Goal: Task Accomplishment & Management: Complete application form

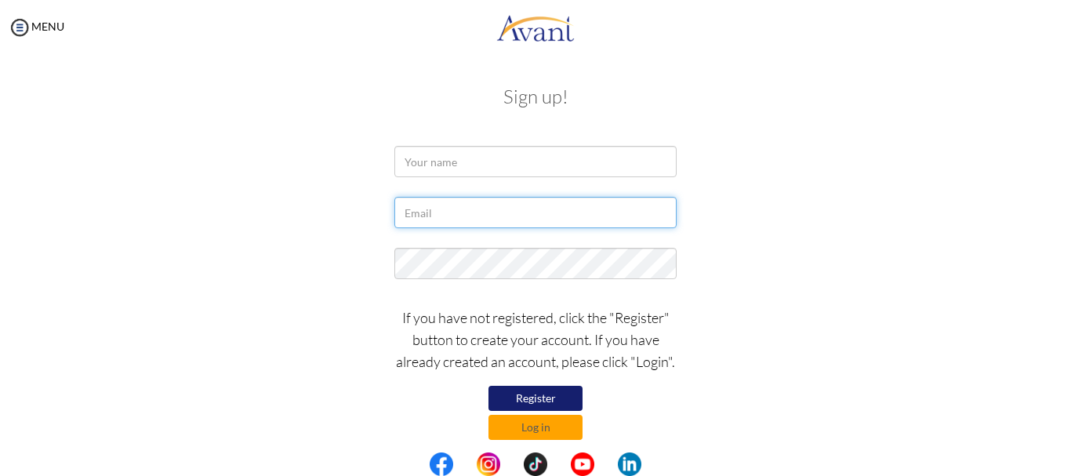
type input "[EMAIL_ADDRESS][DOMAIN_NAME]"
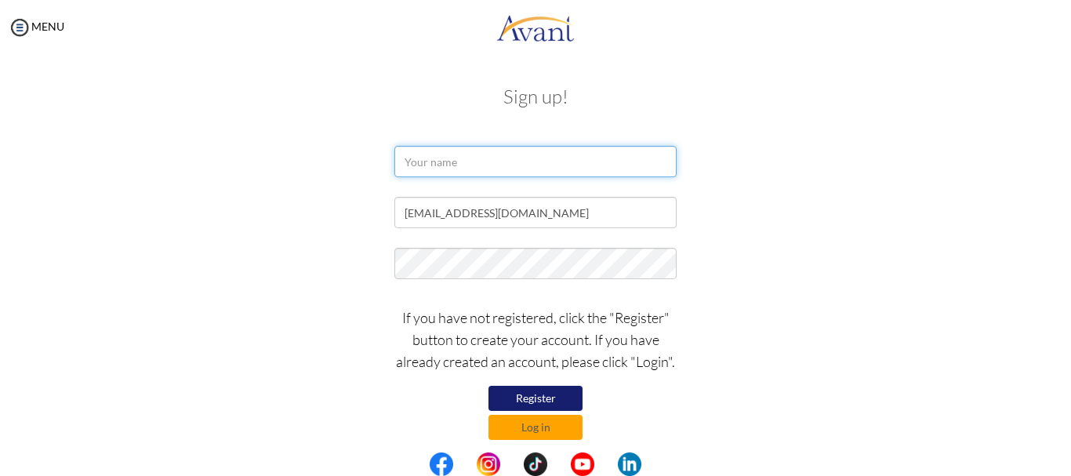
click at [413, 161] on input "text" at bounding box center [535, 161] width 282 height 31
type input "Massa Ali Massa"
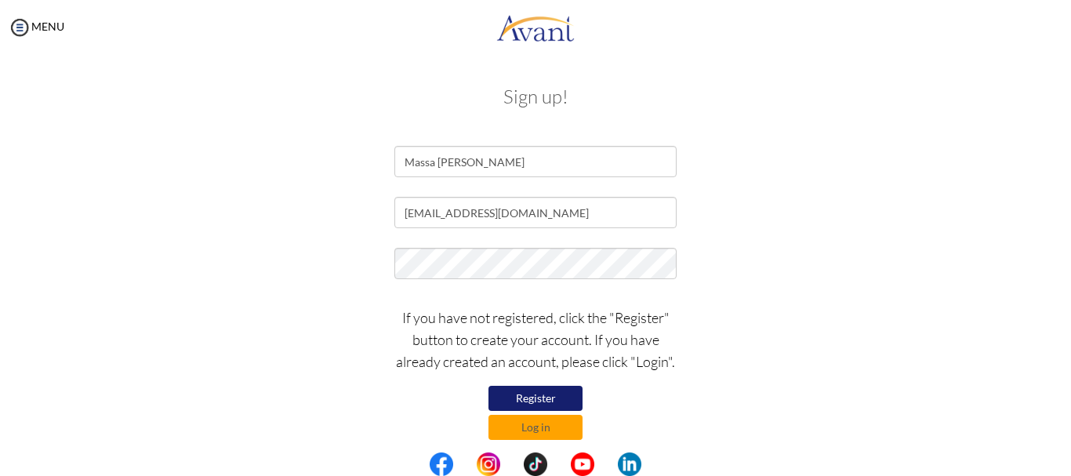
click at [659, 430] on div "If you have not registered, click the "Register" button to create your account.…" at bounding box center [536, 369] width 306 height 141
click at [536, 396] on button "Register" at bounding box center [535, 398] width 94 height 25
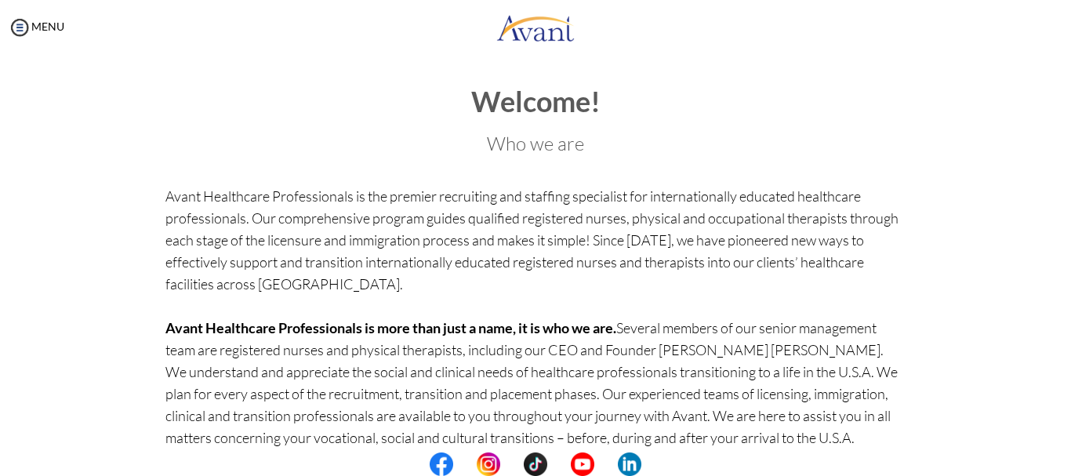
scroll to position [158, 0]
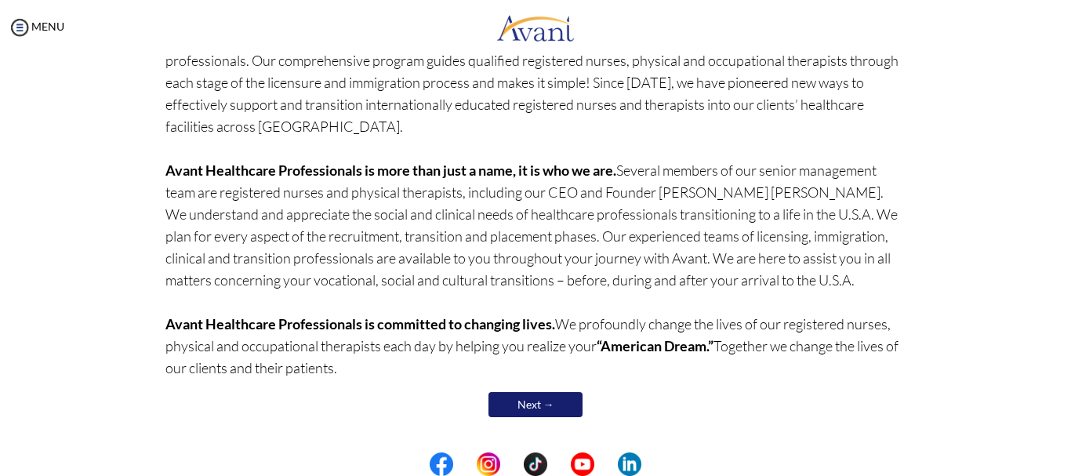
click at [545, 399] on link "Next →" at bounding box center [535, 404] width 94 height 25
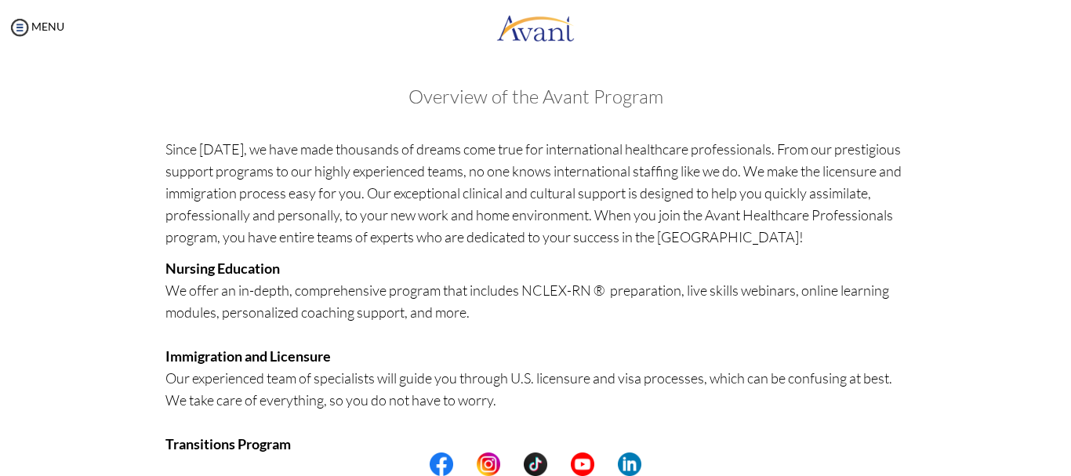
scroll to position [405, 0]
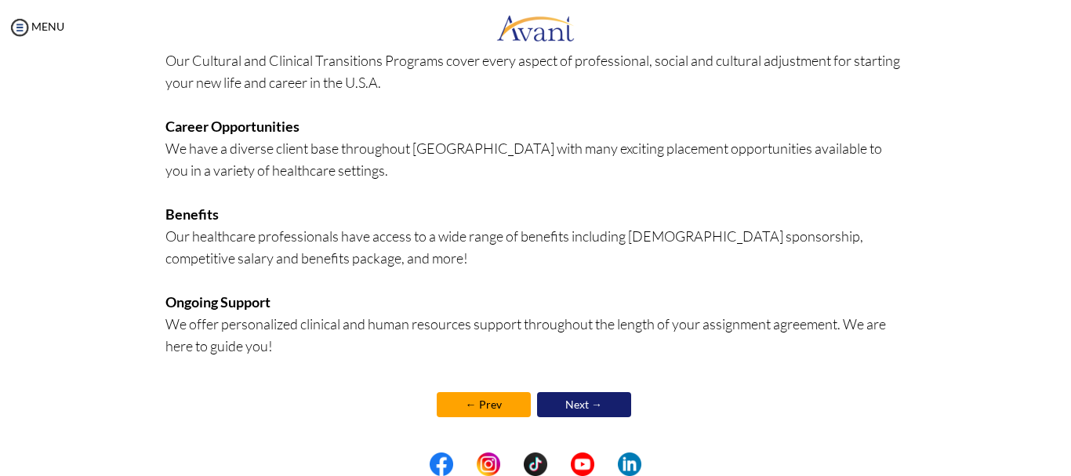
click at [586, 401] on link "Next →" at bounding box center [584, 404] width 94 height 25
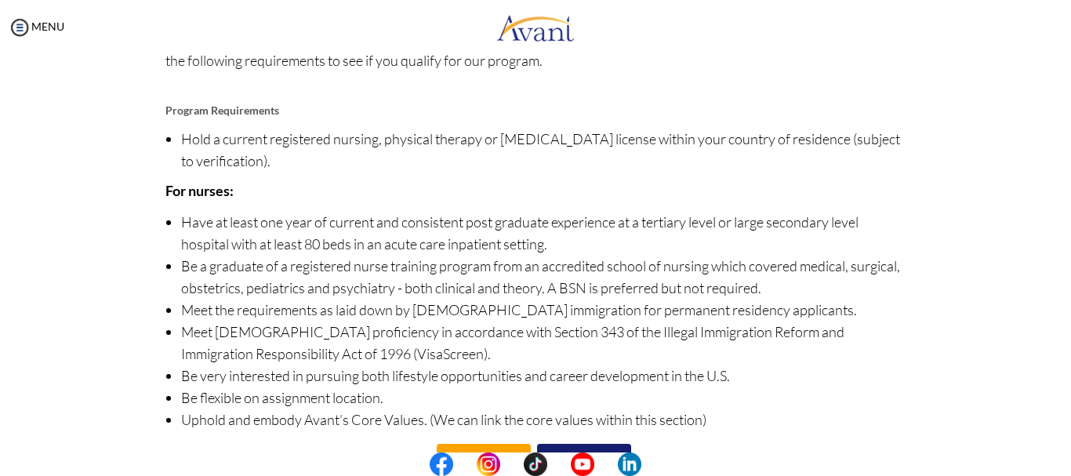
scroll to position [206, 0]
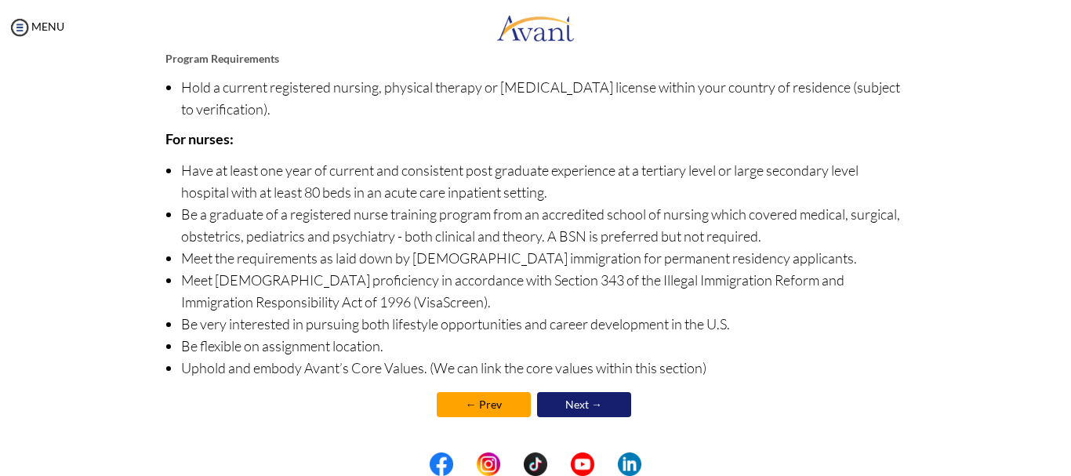
click at [575, 399] on link "Next →" at bounding box center [584, 404] width 94 height 25
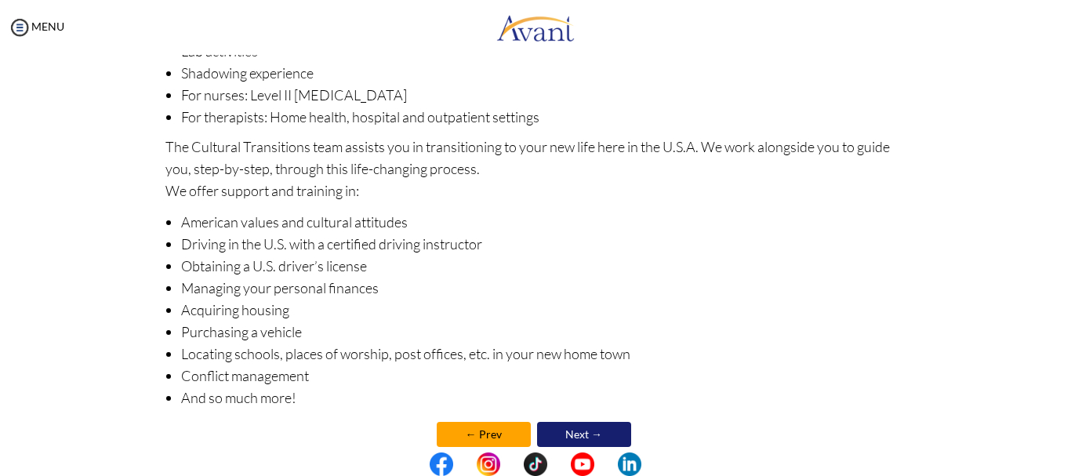
scroll to position [269, 0]
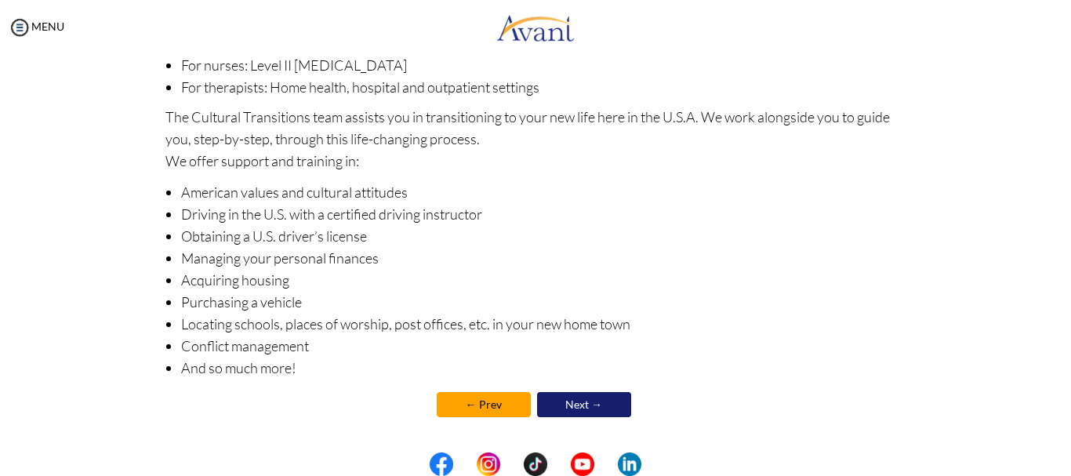
click at [586, 402] on link "Next →" at bounding box center [584, 404] width 94 height 25
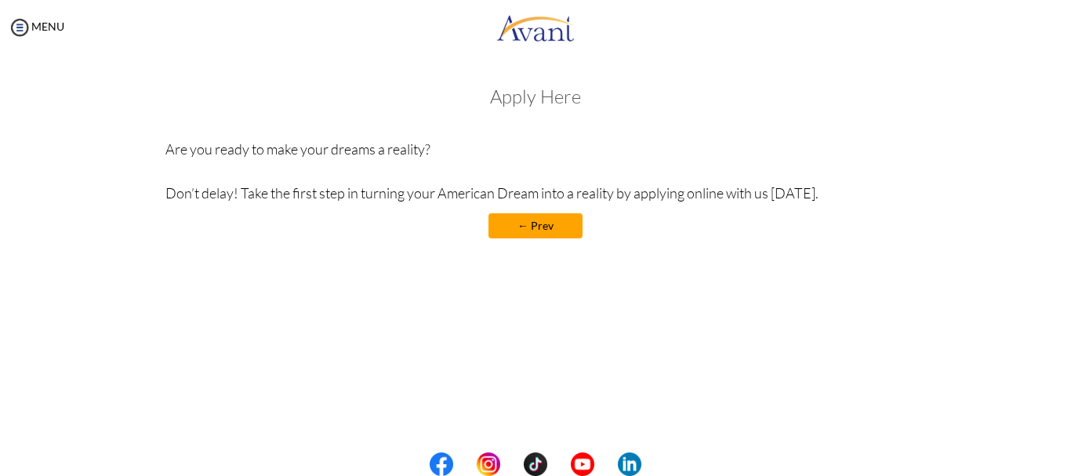
click at [539, 221] on link "← Prev" at bounding box center [535, 225] width 94 height 25
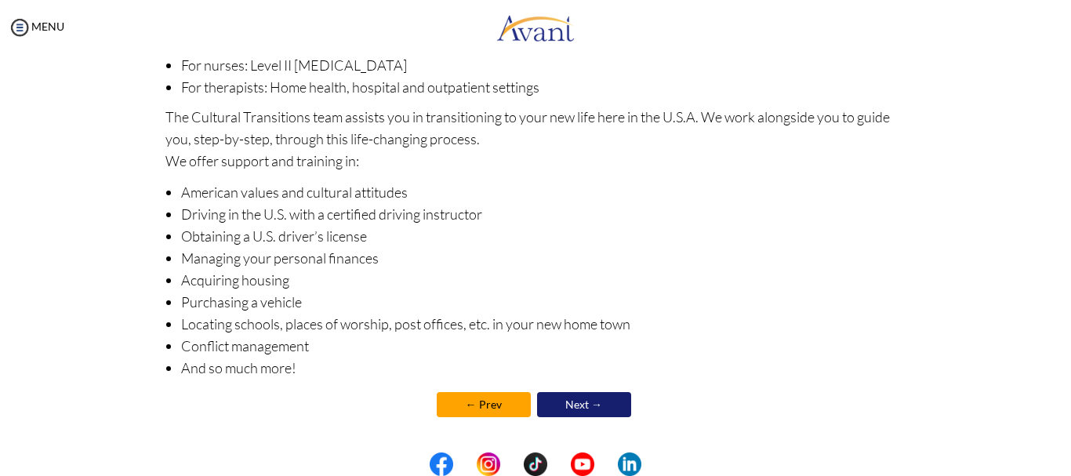
click at [574, 399] on link "Next →" at bounding box center [584, 404] width 94 height 25
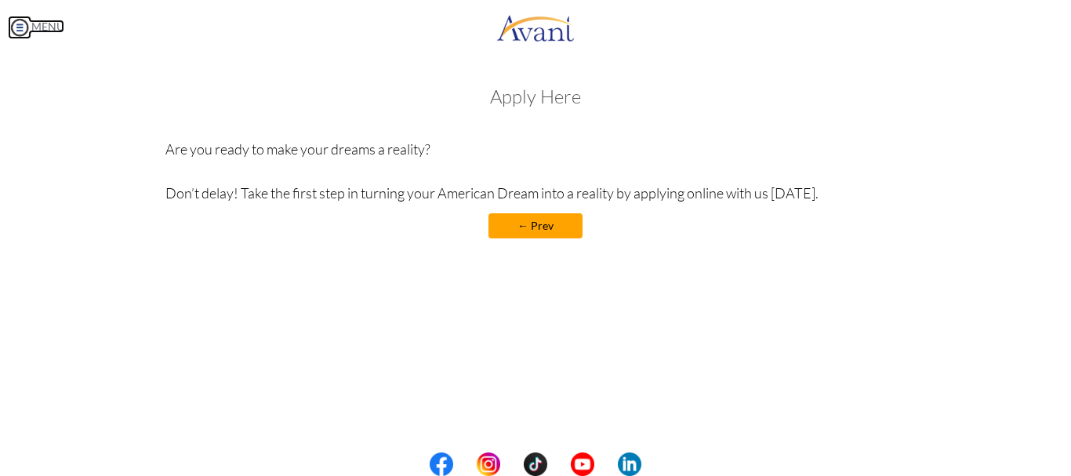
click at [18, 25] on img at bounding box center [20, 28] width 24 height 24
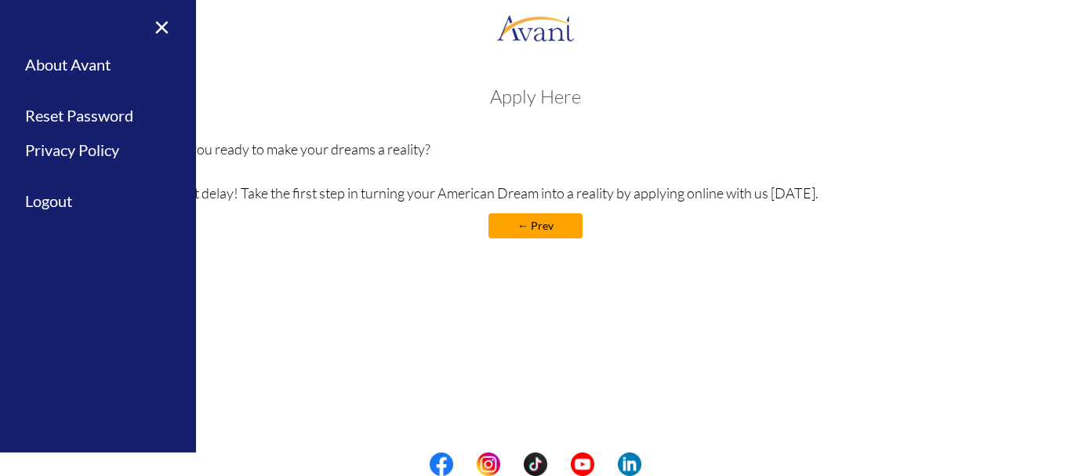
click at [18, 25] on div "× Home Avant Video Library My Process My Resources About Avant Refer a Friend R…" at bounding box center [98, 238] width 196 height 476
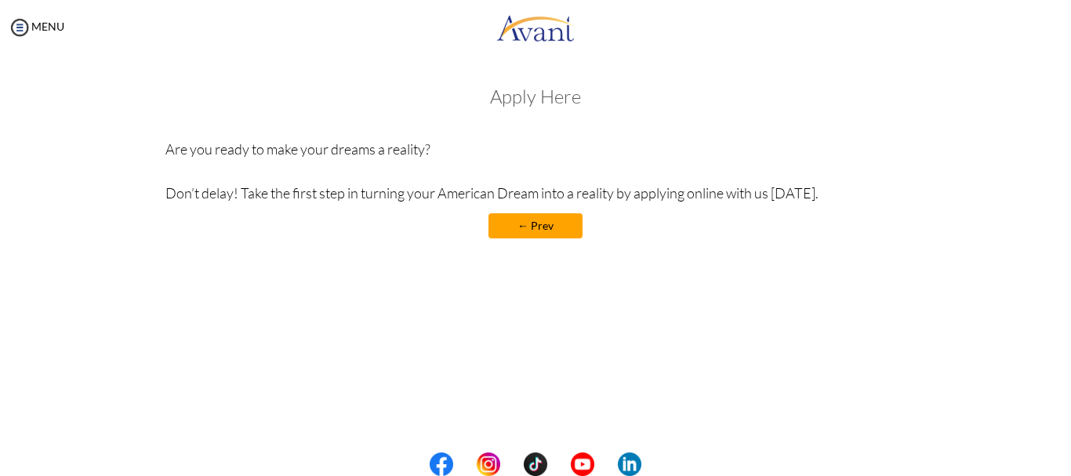
click at [543, 222] on link "← Prev" at bounding box center [535, 225] width 94 height 25
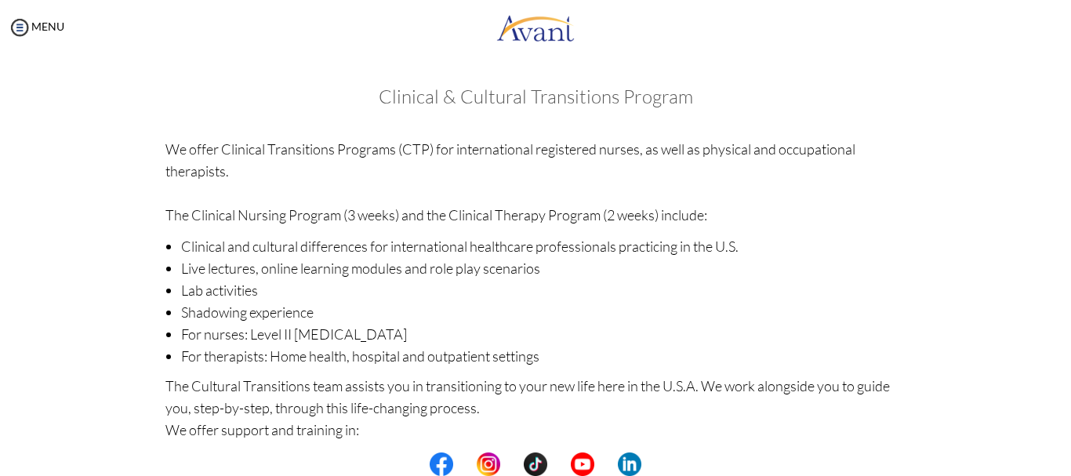
click at [539, 247] on li "Clinical and cultural differences for international healthcare professionals pr…" at bounding box center [543, 246] width 725 height 22
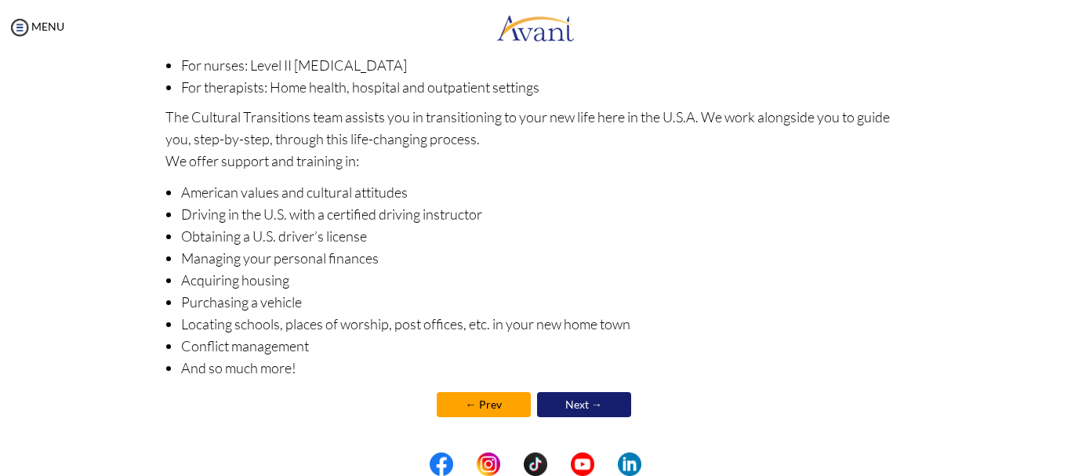
click at [572, 401] on link "Next →" at bounding box center [584, 404] width 94 height 25
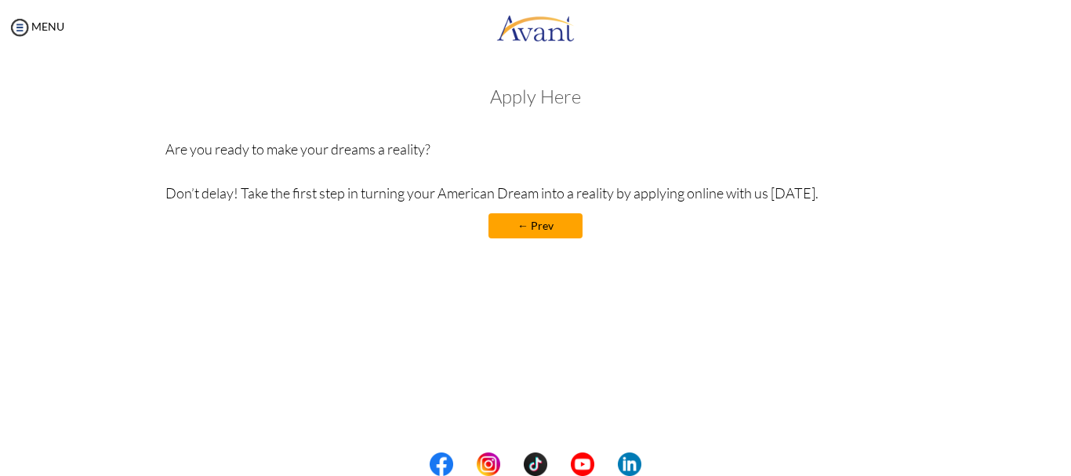
click at [1019, 401] on div "My Status What is the next step? We would like you to watch the introductory vi…" at bounding box center [535, 293] width 1071 height 476
click at [536, 96] on h3 "Apply Here" at bounding box center [535, 96] width 741 height 20
click at [979, 406] on div "My Status What is the next step? We would like you to watch the introductory vi…" at bounding box center [535, 293] width 1071 height 476
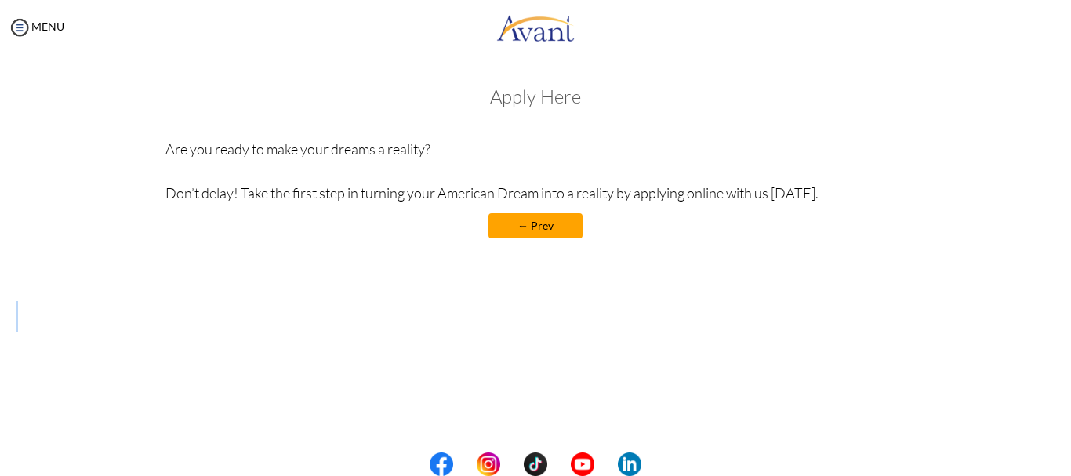
click at [515, 227] on link "← Prev" at bounding box center [535, 225] width 94 height 25
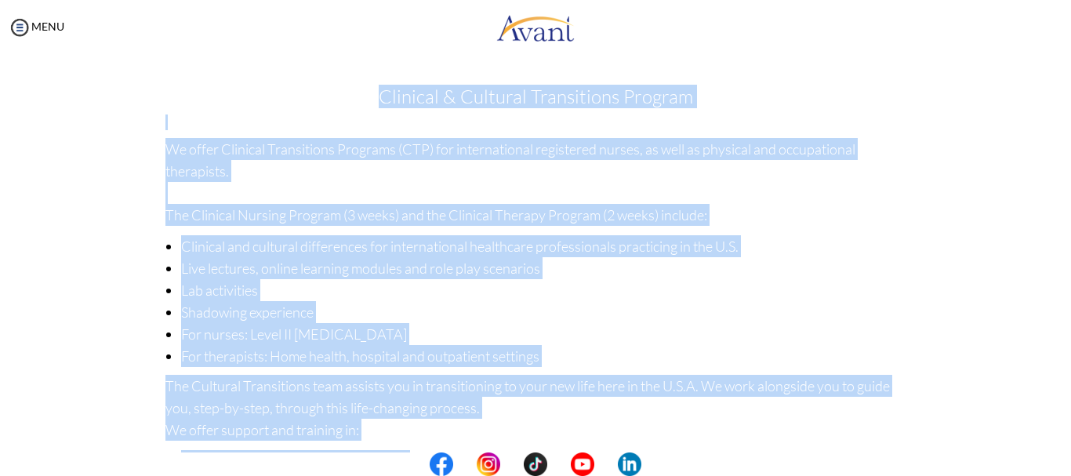
click at [734, 92] on h3 "Clinical & Cultural Transitions Program" at bounding box center [535, 96] width 741 height 20
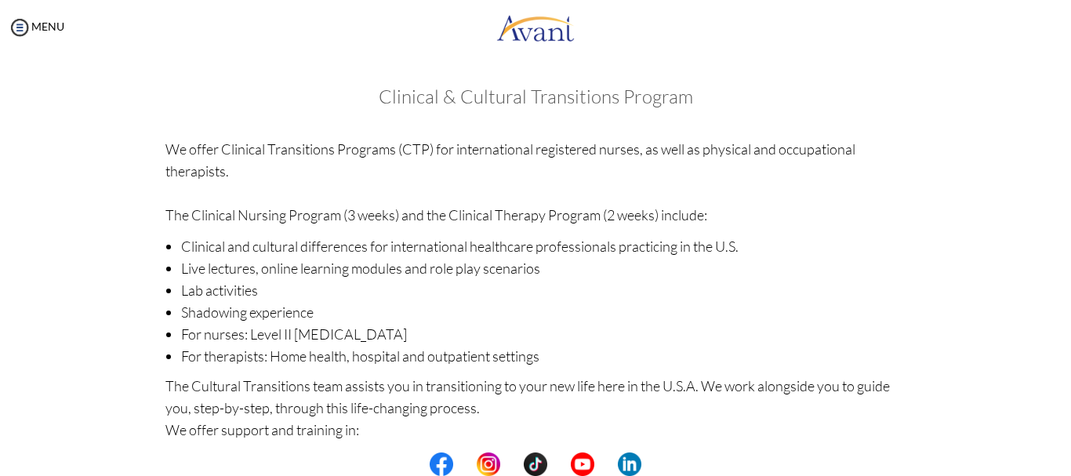
click at [637, 327] on li "For nurses: Level II [MEDICAL_DATA]" at bounding box center [543, 334] width 725 height 22
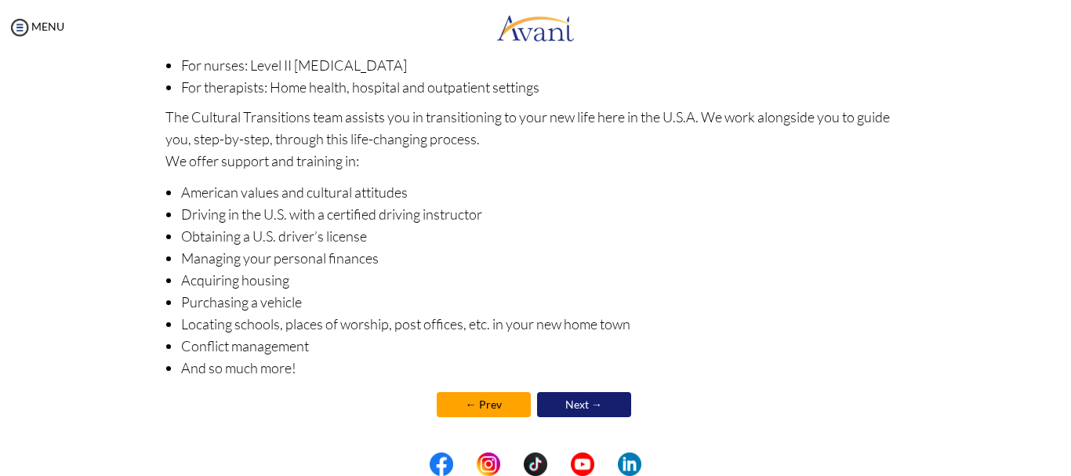
click at [478, 398] on link "← Prev" at bounding box center [484, 404] width 94 height 25
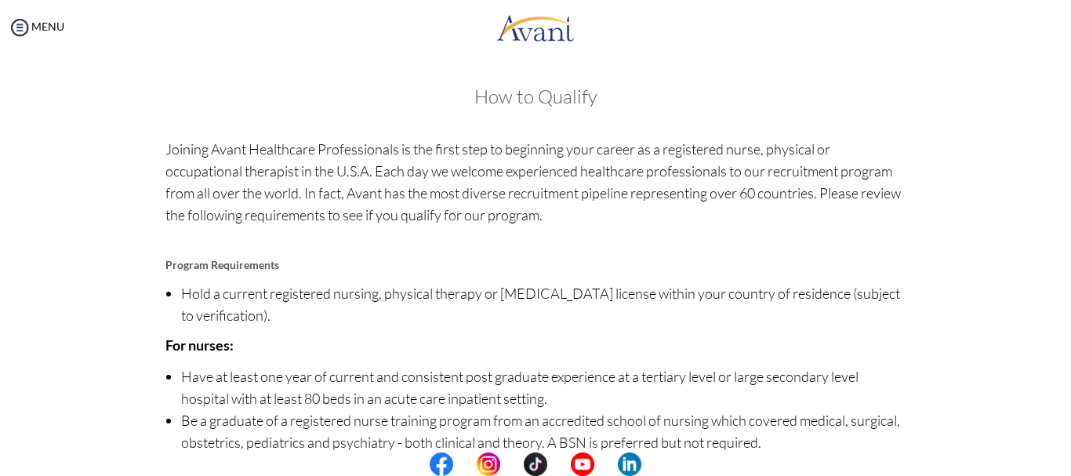
scroll to position [206, 0]
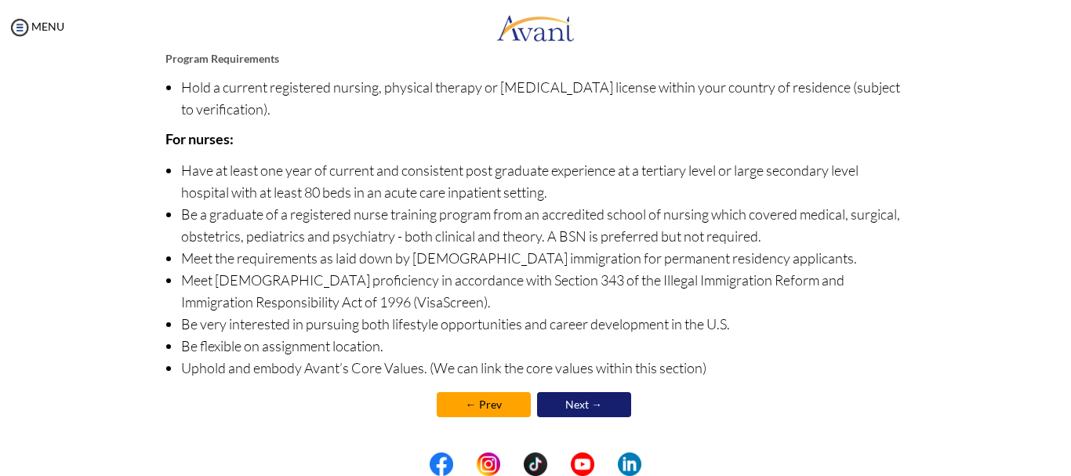
click at [467, 404] on link "← Prev" at bounding box center [484, 404] width 94 height 25
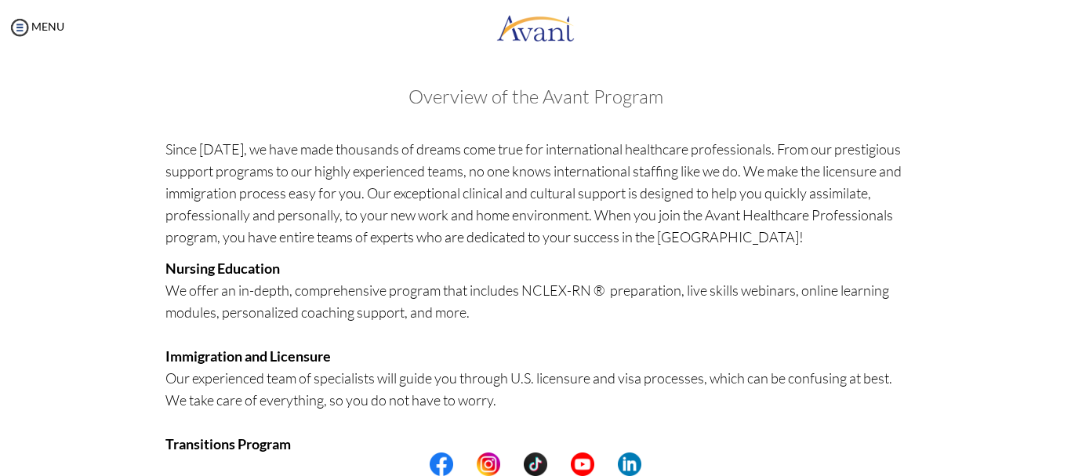
click at [631, 188] on p "Since [DATE], we have made thousands of dreams come true for international heal…" at bounding box center [535, 193] width 741 height 110
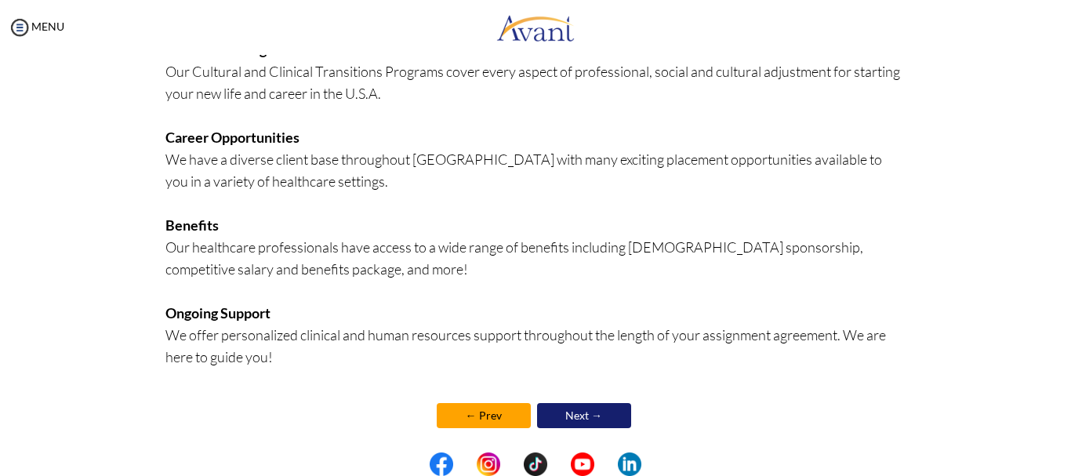
scroll to position [405, 0]
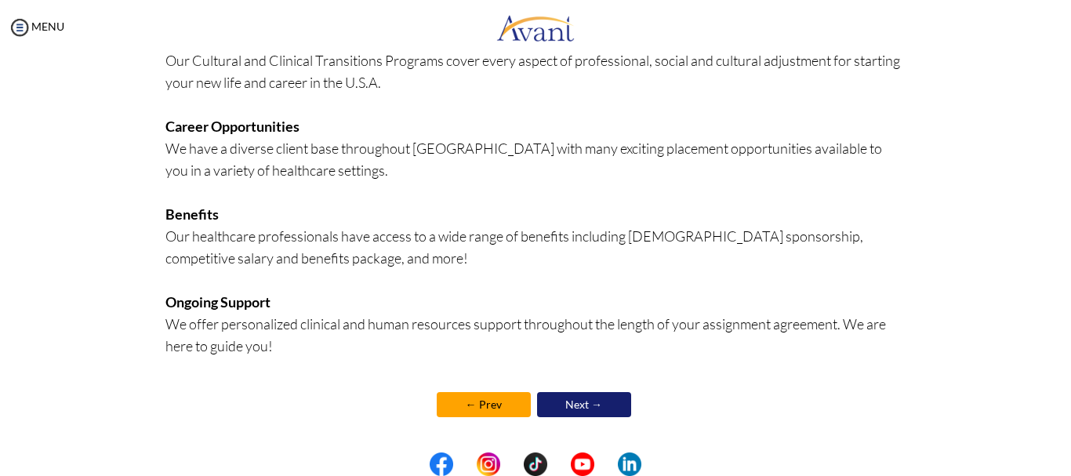
click at [470, 403] on link "← Prev" at bounding box center [484, 404] width 94 height 25
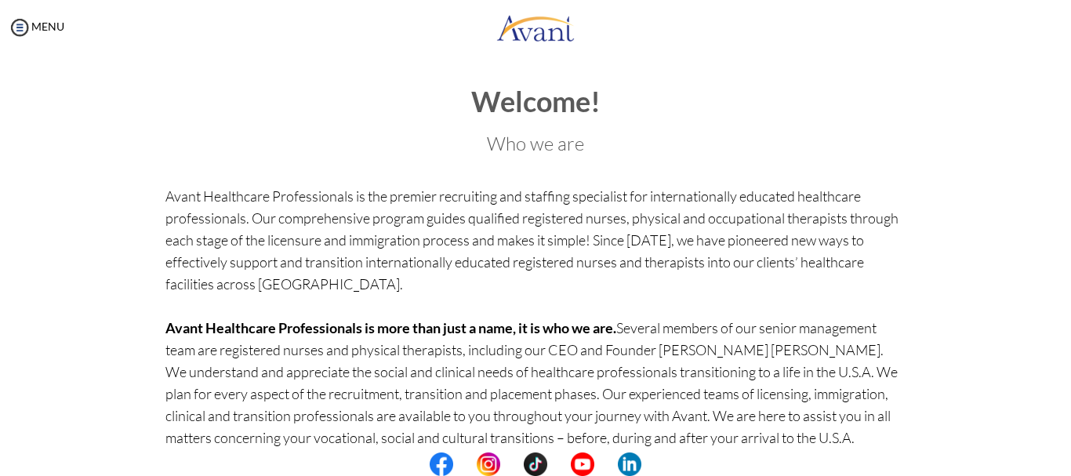
click at [549, 347] on p "Avant Healthcare Professionals is the premier recruiting and staffing specialis…" at bounding box center [535, 360] width 741 height 351
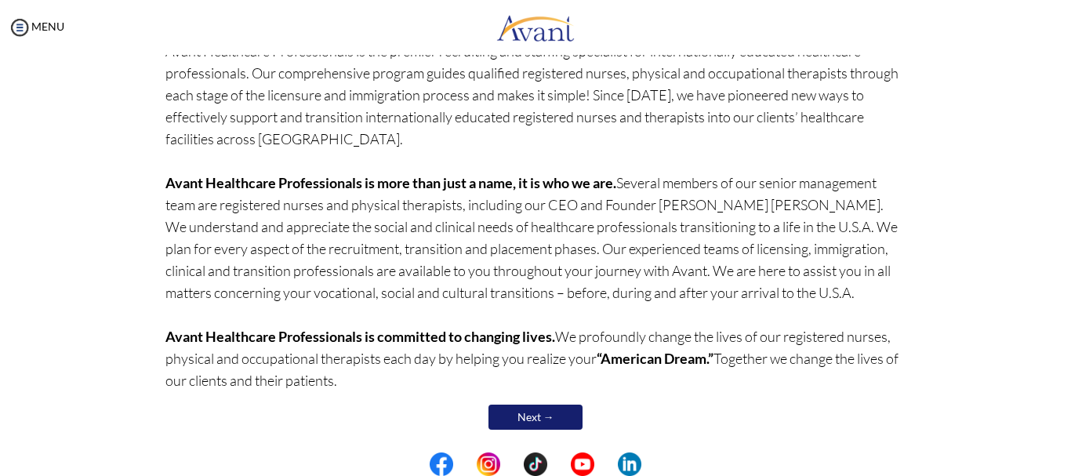
scroll to position [158, 0]
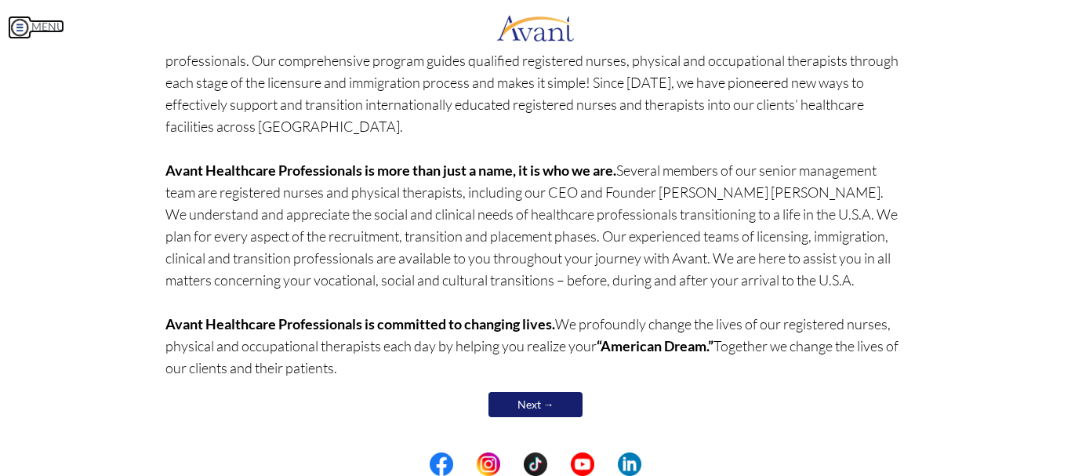
click at [19, 26] on img at bounding box center [20, 28] width 24 height 24
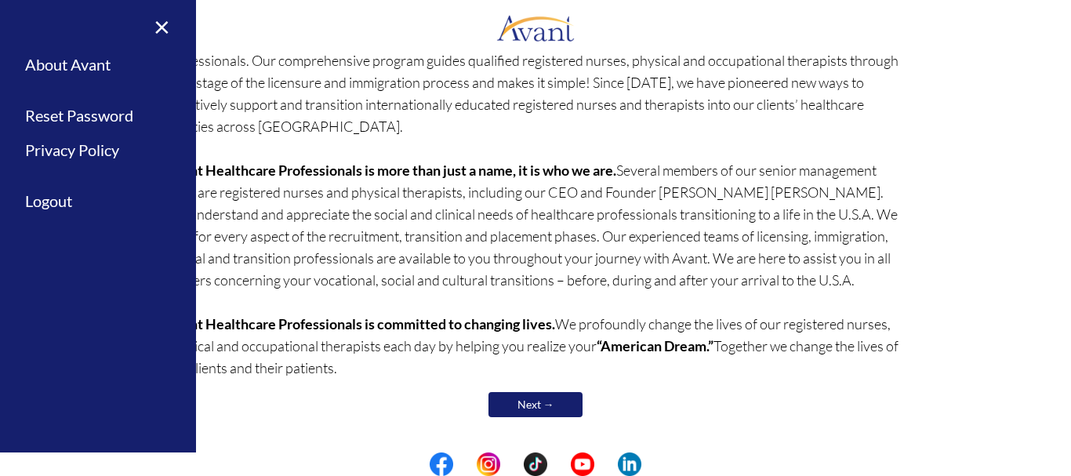
click at [19, 26] on div "× Home Avant Video Library My Process My Resources About Avant Refer a Friend R…" at bounding box center [98, 238] width 196 height 476
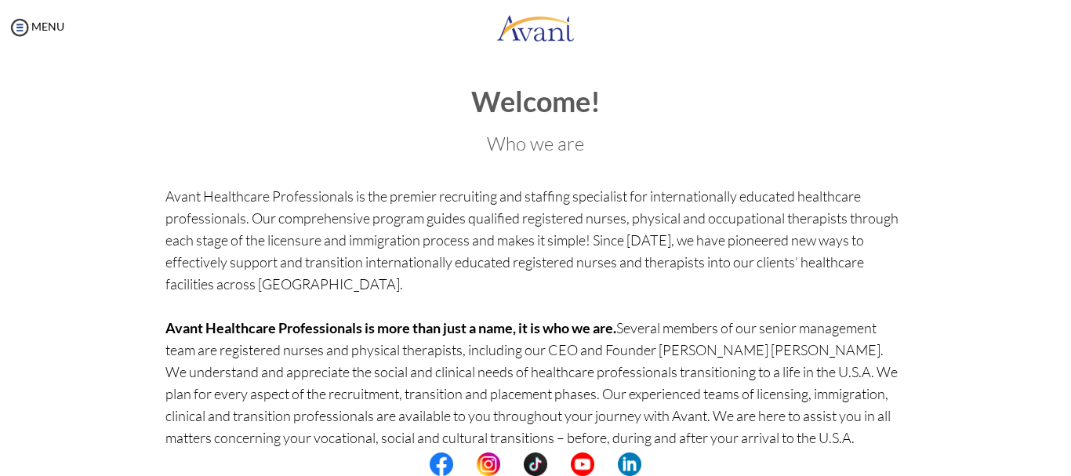
click at [603, 355] on p "Avant Healthcare Professionals is the premier recruiting and staffing specialis…" at bounding box center [535, 360] width 741 height 351
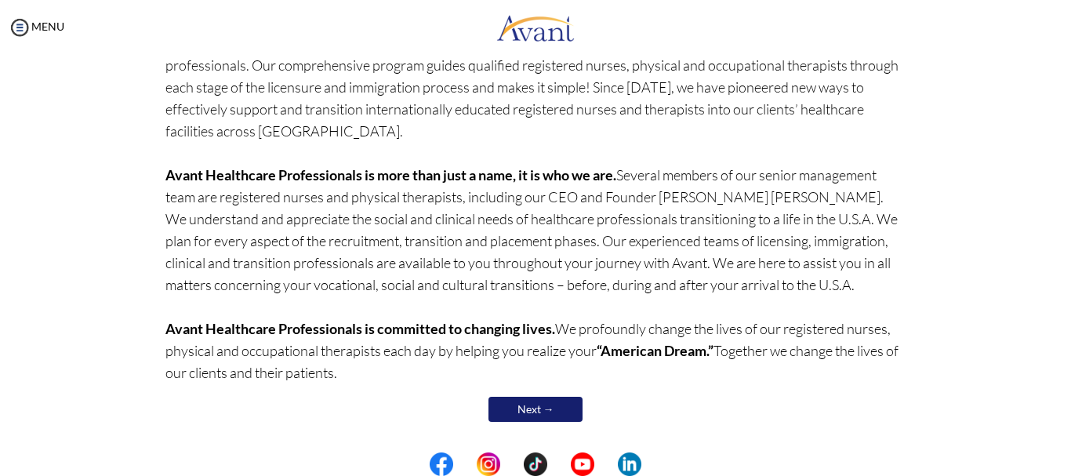
scroll to position [158, 0]
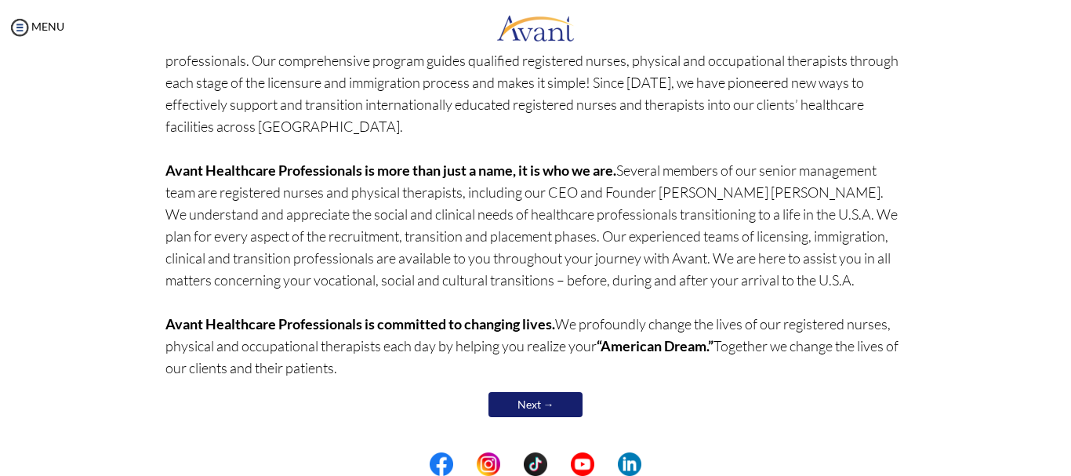
click at [537, 398] on link "Next →" at bounding box center [535, 404] width 94 height 25
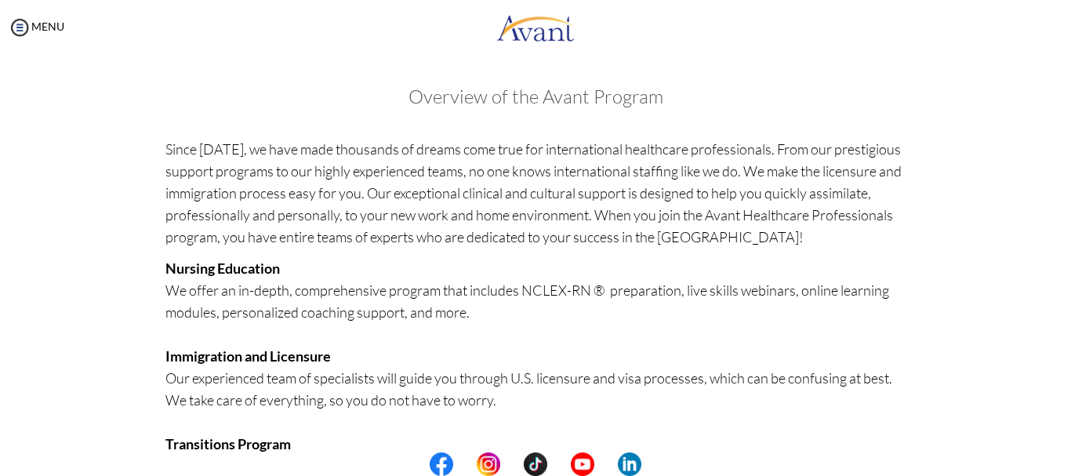
scroll to position [405, 0]
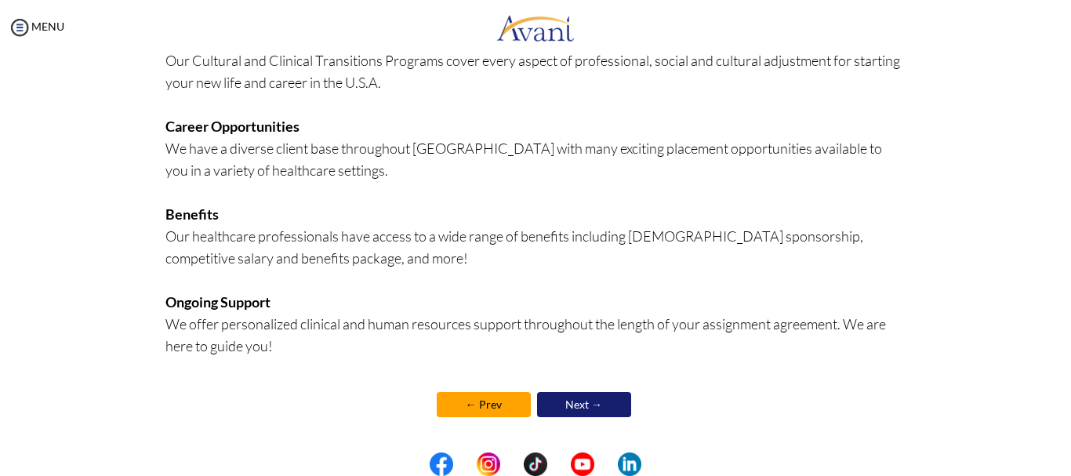
click at [583, 399] on link "Next →" at bounding box center [584, 404] width 94 height 25
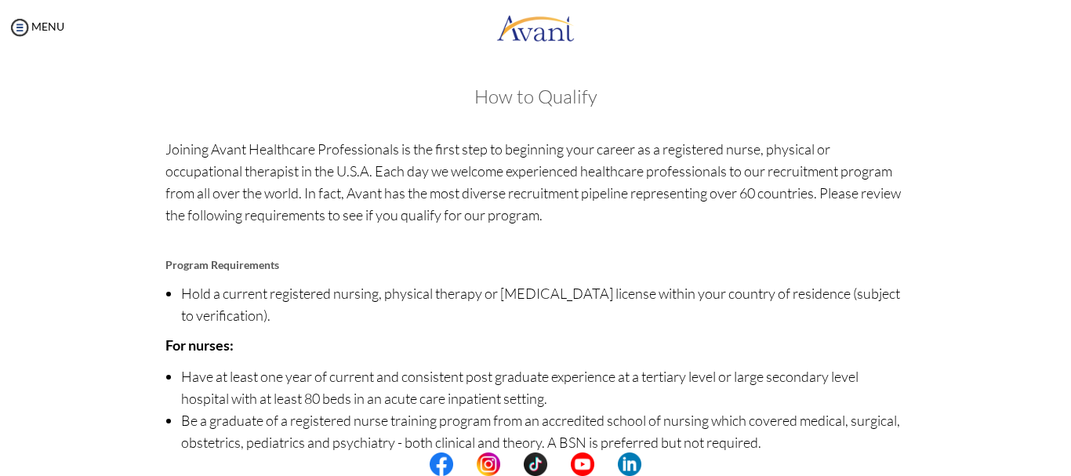
scroll to position [206, 0]
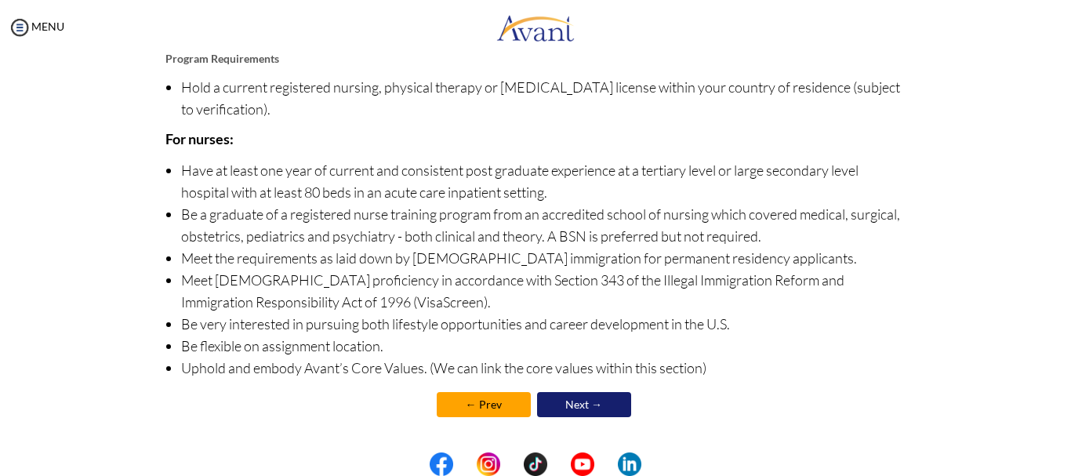
click at [573, 400] on link "Next →" at bounding box center [584, 404] width 94 height 25
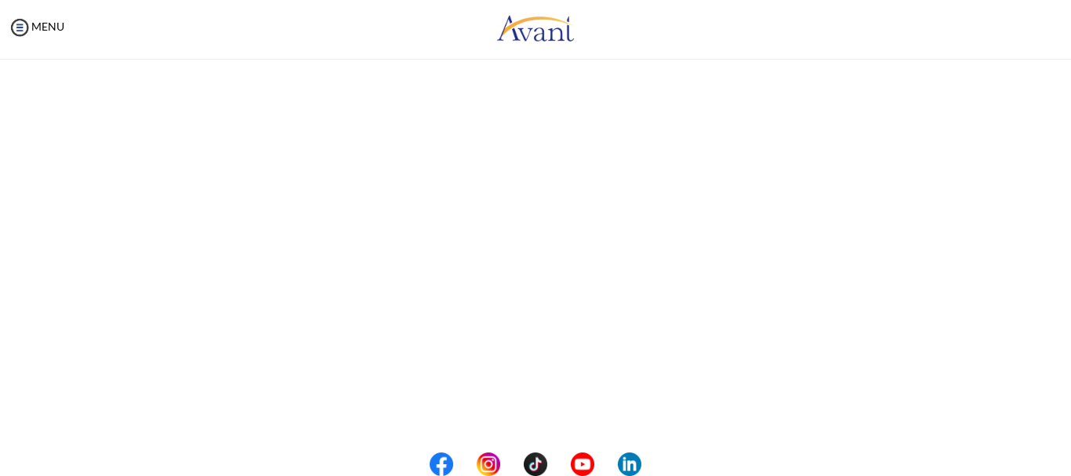
click at [573, 400] on p "The Cultural Transitions team assists you in transitioning to your new life her…" at bounding box center [535, 408] width 741 height 66
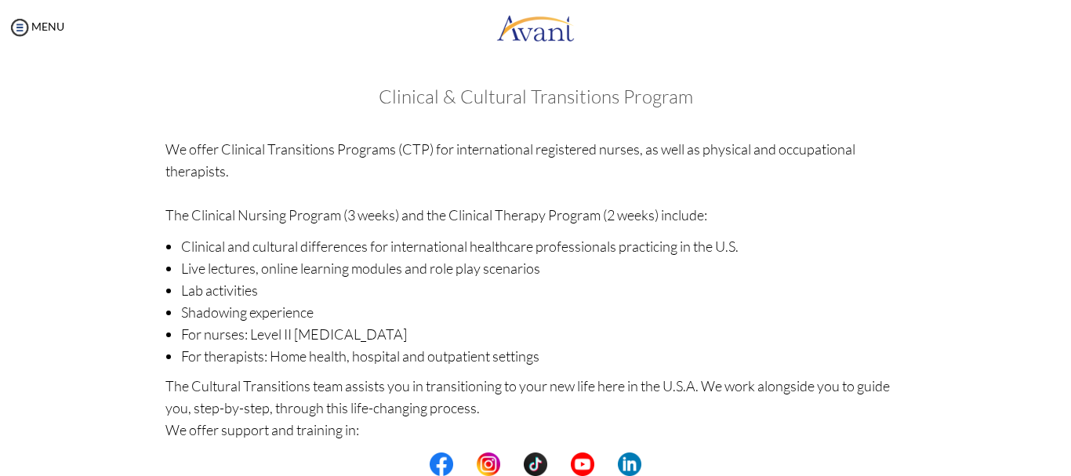
click at [897, 423] on p "The Cultural Transitions team assists you in transitioning to your new life her…" at bounding box center [535, 408] width 741 height 66
click at [813, 385] on p "The Cultural Transitions team assists you in transitioning to your new life her…" at bounding box center [535, 408] width 741 height 66
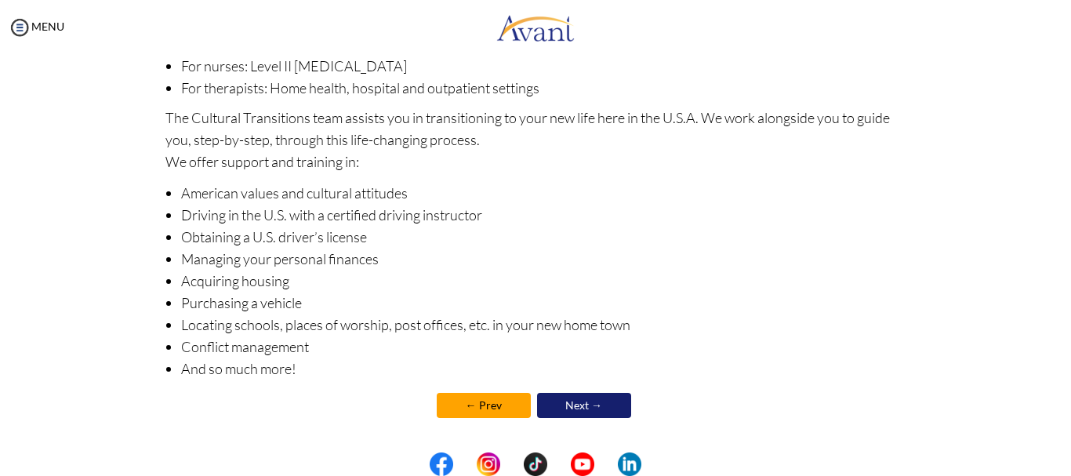
scroll to position [269, 0]
click at [569, 400] on link "Next →" at bounding box center [584, 404] width 94 height 25
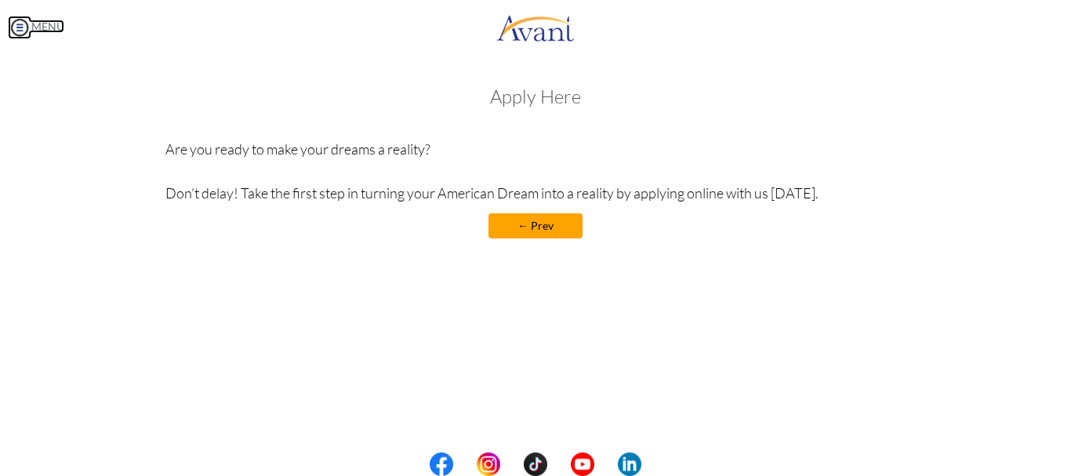
click at [16, 24] on img at bounding box center [20, 28] width 24 height 24
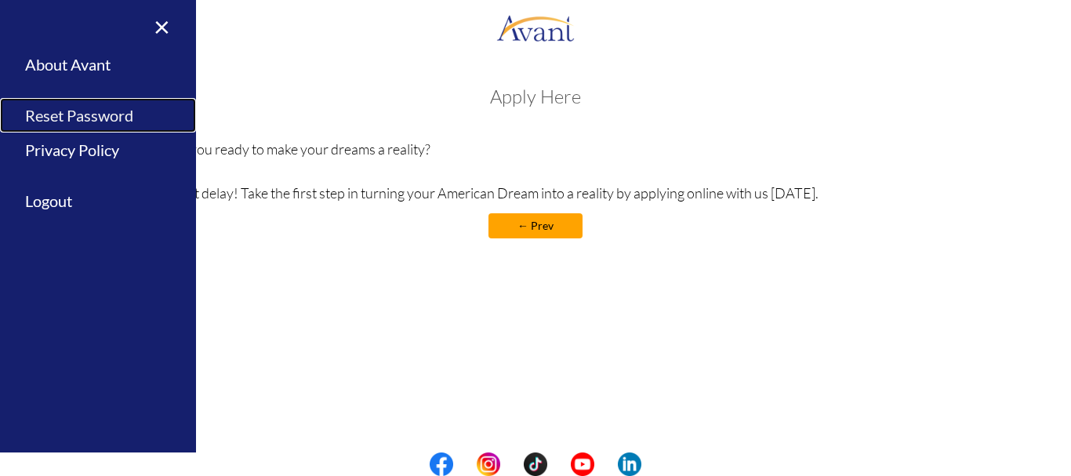
click at [92, 112] on link "Reset Password" at bounding box center [98, 115] width 196 height 35
